Goal: Task Accomplishment & Management: Use online tool/utility

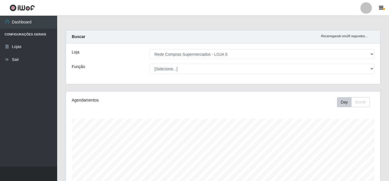
select select "397"
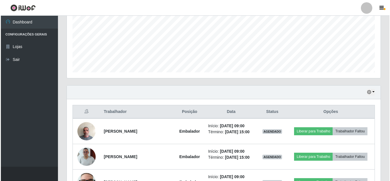
scroll to position [160, 0]
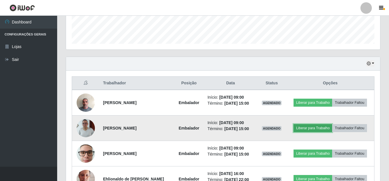
click at [305, 127] on button "Liberar para Trabalho" at bounding box center [312, 128] width 39 height 8
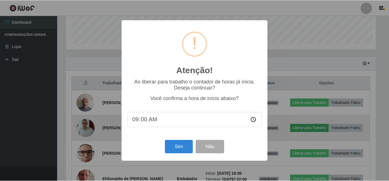
scroll to position [119, 311]
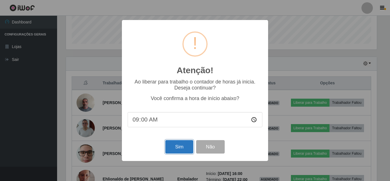
click at [178, 147] on button "Sim" at bounding box center [179, 146] width 28 height 13
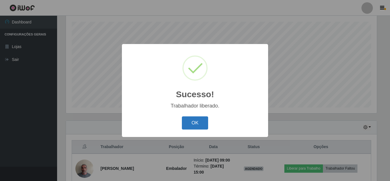
click at [194, 126] on button "OK" at bounding box center [195, 122] width 27 height 13
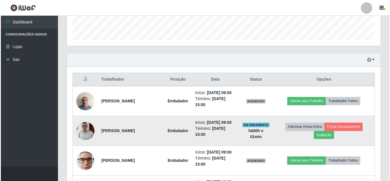
scroll to position [182, 0]
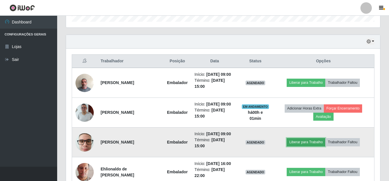
click at [302, 142] on button "Liberar para Trabalho" at bounding box center [305, 142] width 39 height 8
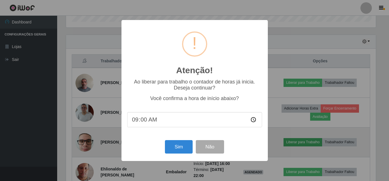
scroll to position [119, 311]
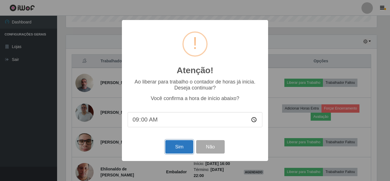
click at [178, 143] on button "Sim" at bounding box center [179, 146] width 28 height 13
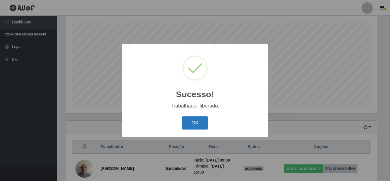
click at [199, 122] on button "OK" at bounding box center [195, 122] width 27 height 13
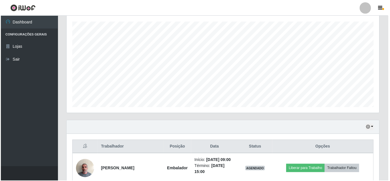
scroll to position [119, 314]
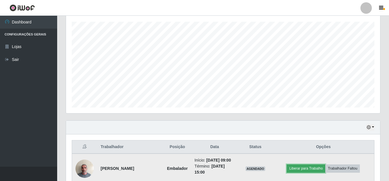
click at [300, 168] on button "Liberar para Trabalho" at bounding box center [305, 168] width 39 height 8
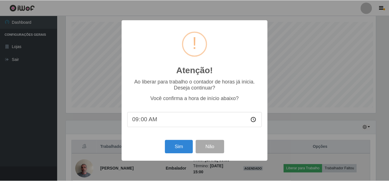
scroll to position [119, 311]
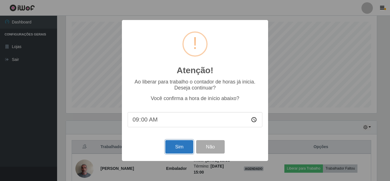
click at [182, 148] on button "Sim" at bounding box center [179, 146] width 28 height 13
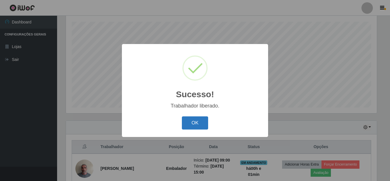
click at [201, 118] on button "OK" at bounding box center [195, 122] width 27 height 13
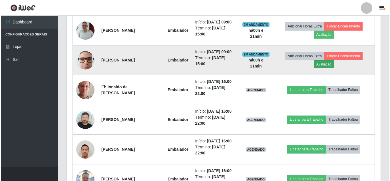
scroll to position [248, 0]
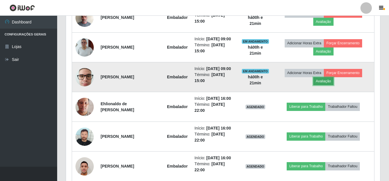
click at [322, 83] on button "Avaliação" at bounding box center [323, 81] width 20 height 8
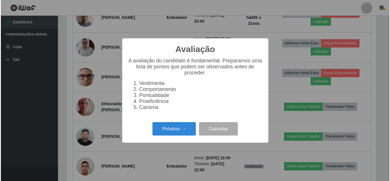
scroll to position [119, 311]
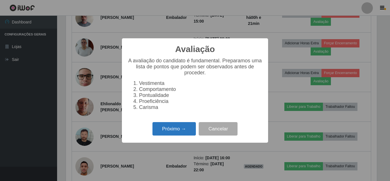
click at [180, 131] on button "Próximo →" at bounding box center [173, 128] width 43 height 13
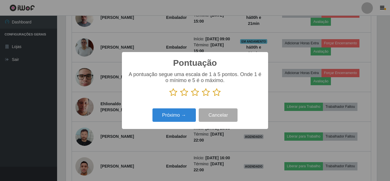
drag, startPoint x: 219, startPoint y: 93, endPoint x: 194, endPoint y: 102, distance: 26.9
click at [219, 93] on icon at bounding box center [217, 92] width 8 height 9
click at [213, 97] on input "radio" at bounding box center [213, 97] width 0 height 0
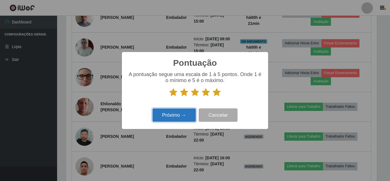
click at [182, 113] on button "Próximo →" at bounding box center [173, 114] width 43 height 13
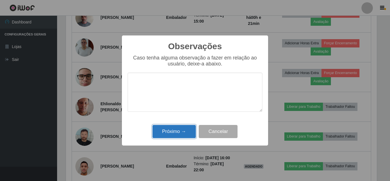
click at [181, 130] on button "Próximo →" at bounding box center [173, 131] width 43 height 13
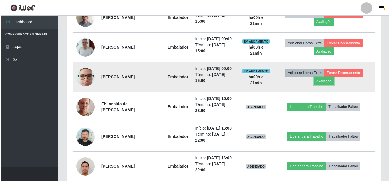
scroll to position [119, 314]
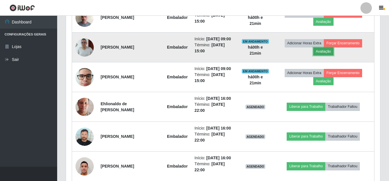
click at [324, 50] on button "Avaliação" at bounding box center [323, 51] width 20 height 8
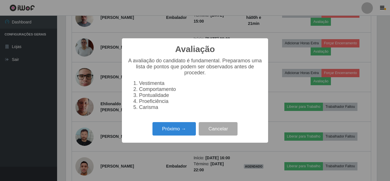
scroll to position [119, 311]
click at [186, 129] on button "Próximo →" at bounding box center [173, 128] width 43 height 13
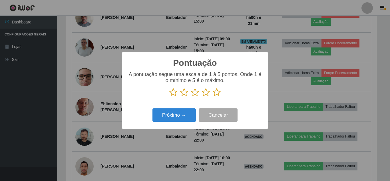
click at [215, 92] on icon at bounding box center [217, 92] width 8 height 9
click at [213, 97] on input "radio" at bounding box center [213, 97] width 0 height 0
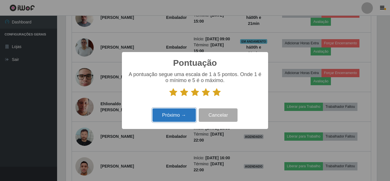
click at [188, 117] on button "Próximo →" at bounding box center [173, 114] width 43 height 13
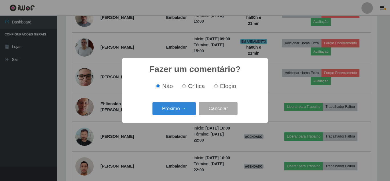
click at [188, 110] on button "Próximo →" at bounding box center [173, 108] width 43 height 13
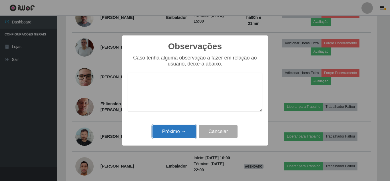
click at [184, 130] on button "Próximo →" at bounding box center [173, 131] width 43 height 13
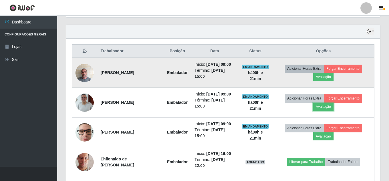
scroll to position [190, 0]
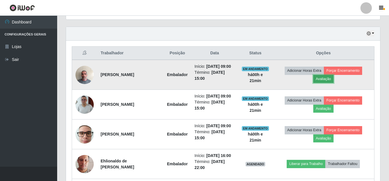
click at [320, 78] on button "Avaliação" at bounding box center [323, 79] width 20 height 8
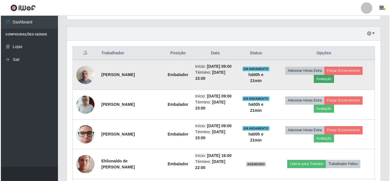
scroll to position [119, 311]
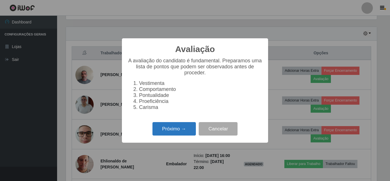
click at [185, 131] on button "Próximo →" at bounding box center [173, 128] width 43 height 13
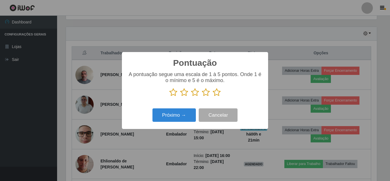
click at [218, 93] on icon at bounding box center [217, 92] width 8 height 9
click at [213, 97] on input "radio" at bounding box center [213, 97] width 0 height 0
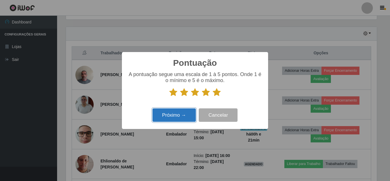
click at [186, 120] on button "Próximo →" at bounding box center [173, 114] width 43 height 13
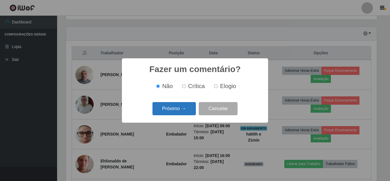
click at [184, 113] on button "Próximo →" at bounding box center [173, 108] width 43 height 13
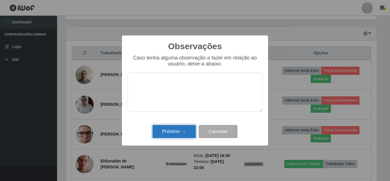
click at [186, 132] on button "Próximo →" at bounding box center [173, 131] width 43 height 13
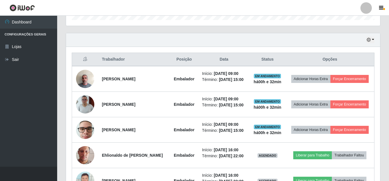
scroll to position [219, 0]
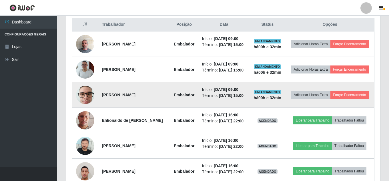
click at [89, 95] on img at bounding box center [85, 95] width 18 height 24
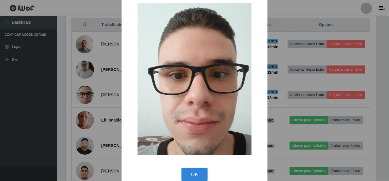
scroll to position [21, 0]
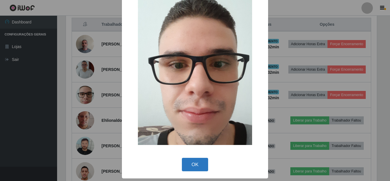
click at [197, 166] on button "OK" at bounding box center [195, 164] width 27 height 13
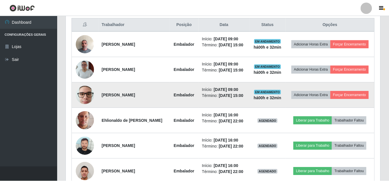
scroll to position [119, 314]
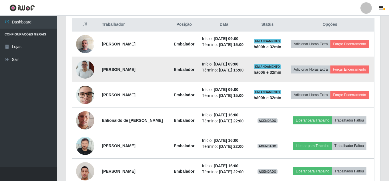
click at [87, 71] on img at bounding box center [85, 69] width 18 height 41
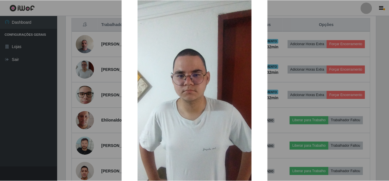
scroll to position [123, 0]
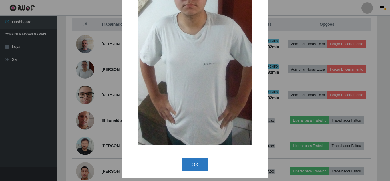
click at [193, 161] on button "OK" at bounding box center [195, 164] width 27 height 13
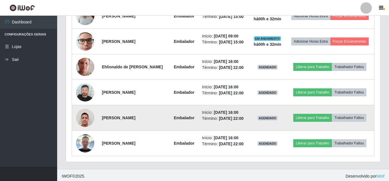
scroll to position [275, 0]
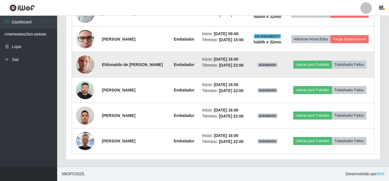
click at [85, 64] on img at bounding box center [85, 64] width 18 height 33
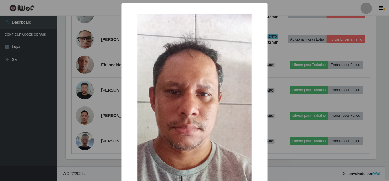
scroll to position [72, 0]
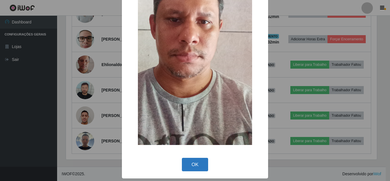
click at [192, 159] on button "OK" at bounding box center [195, 164] width 27 height 13
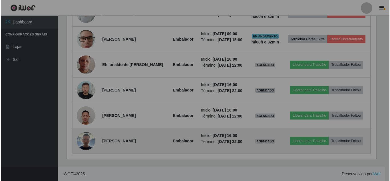
scroll to position [119, 314]
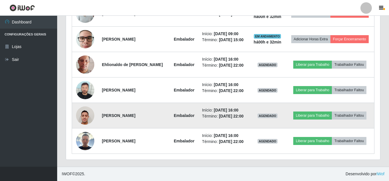
click at [88, 114] on img at bounding box center [85, 115] width 18 height 24
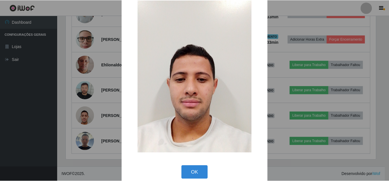
scroll to position [21, 0]
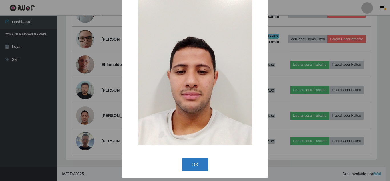
click at [196, 163] on button "OK" at bounding box center [195, 164] width 27 height 13
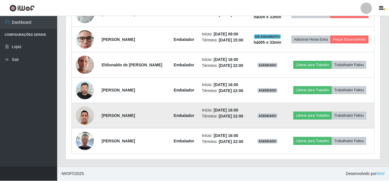
scroll to position [119, 314]
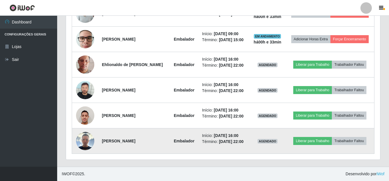
click at [87, 134] on img at bounding box center [85, 141] width 18 height 18
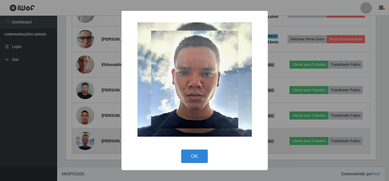
scroll to position [119, 311]
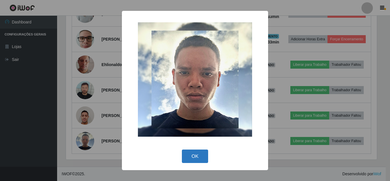
click at [196, 155] on button "OK" at bounding box center [195, 155] width 27 height 13
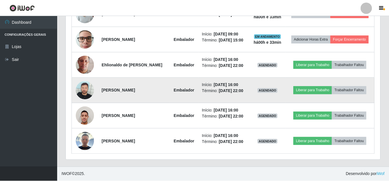
scroll to position [119, 314]
click at [82, 91] on img at bounding box center [85, 90] width 18 height 18
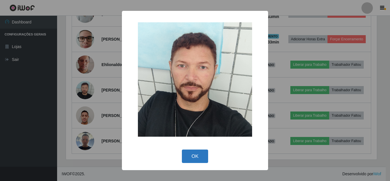
click at [197, 152] on button "OK" at bounding box center [195, 155] width 27 height 13
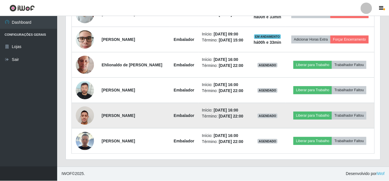
scroll to position [119, 314]
